Goal: Information Seeking & Learning: Learn about a topic

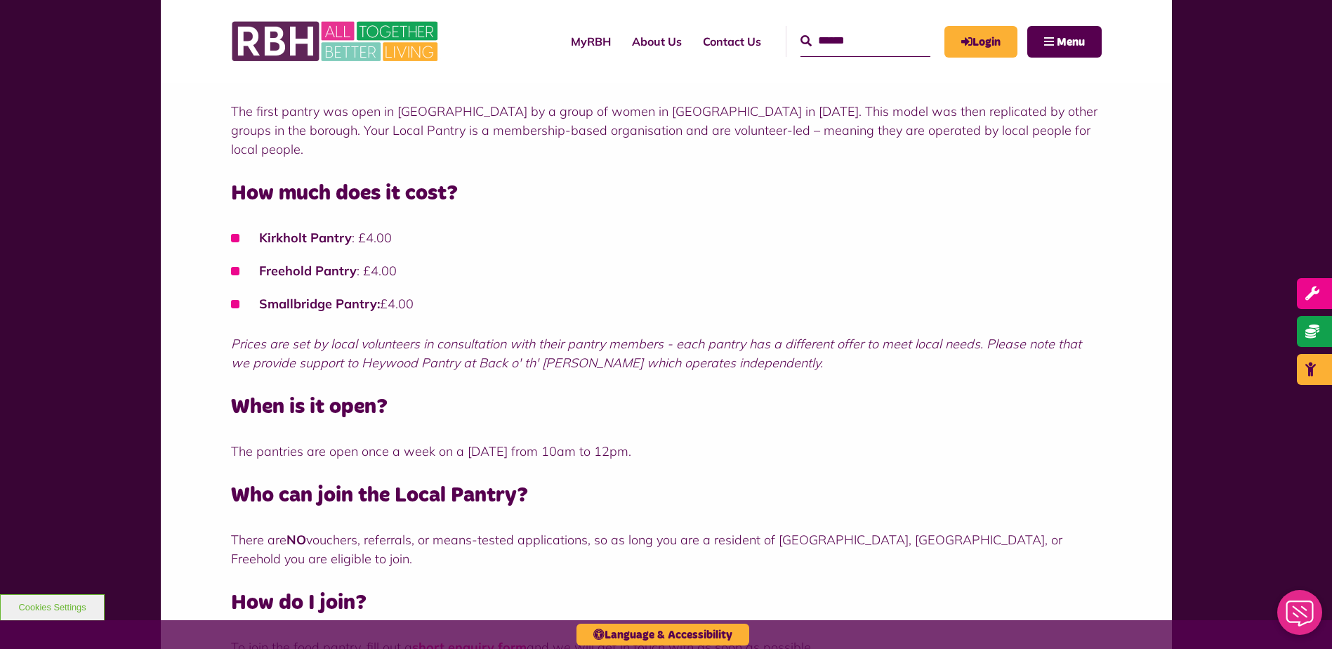
scroll to position [351, 0]
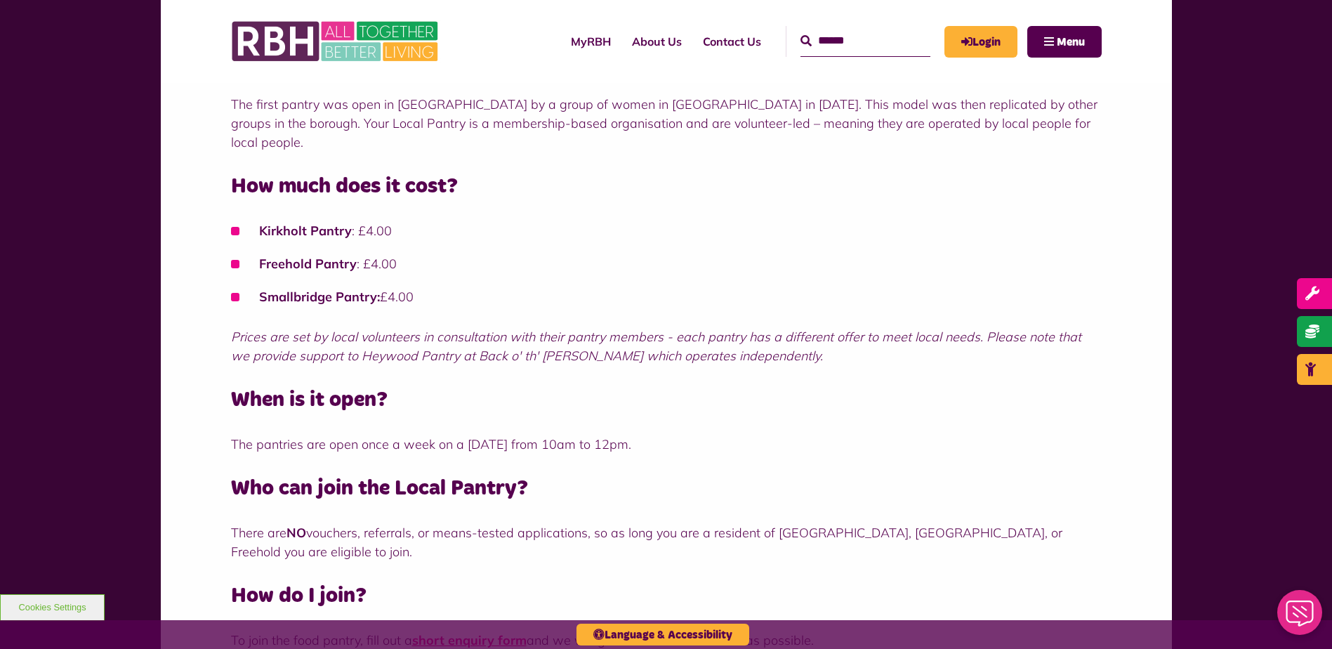
click at [322, 256] on strong "Freehold Pantry" at bounding box center [308, 264] width 98 height 16
drag, startPoint x: 256, startPoint y: 245, endPoint x: 355, endPoint y: 251, distance: 99.2
click at [355, 254] on li "Freehold Pantry : £4.00" at bounding box center [666, 263] width 871 height 19
copy strong "Freehold Pantry"
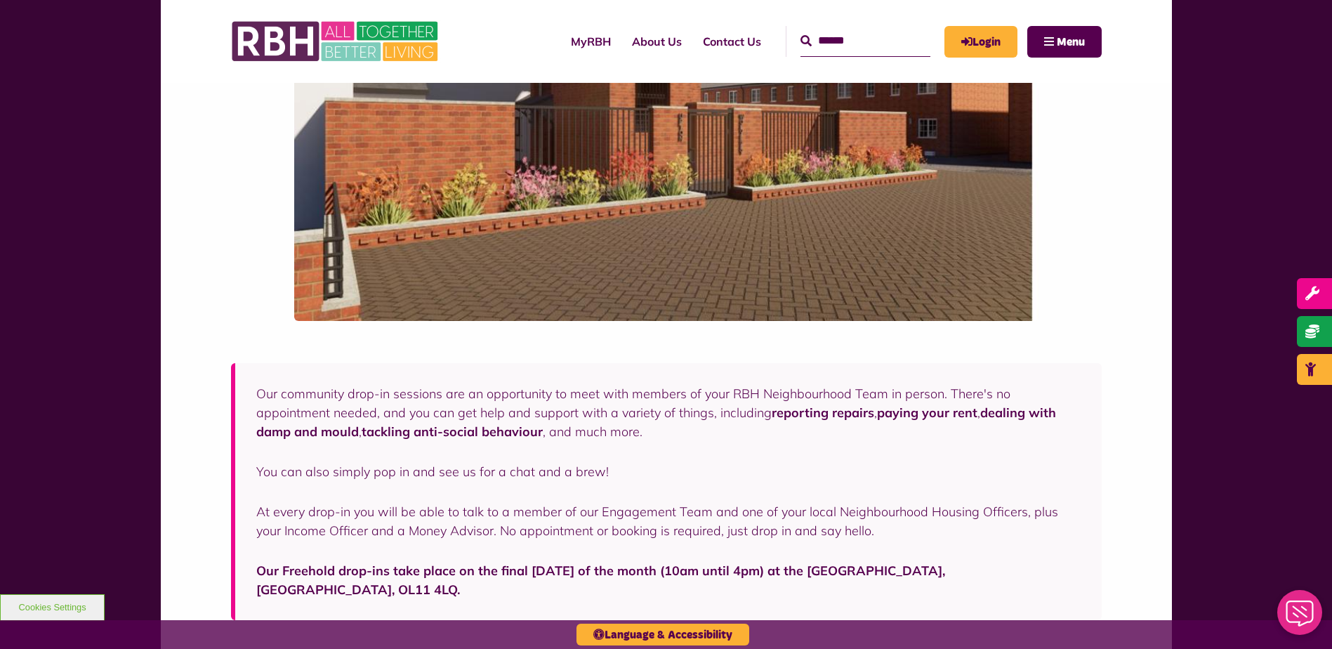
scroll to position [983, 0]
